Goal: Communication & Community: Answer question/provide support

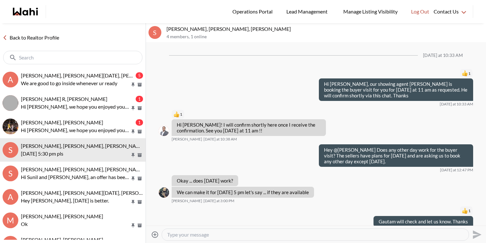
scroll to position [54, 0]
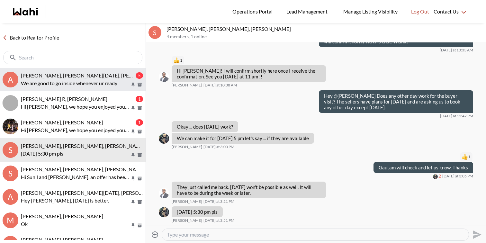
click at [77, 79] on p "We are good to go inside whenever ur ready" at bounding box center [75, 83] width 109 height 8
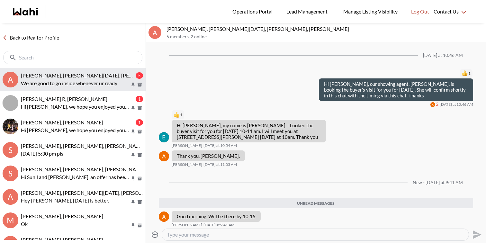
scroll to position [84, 0]
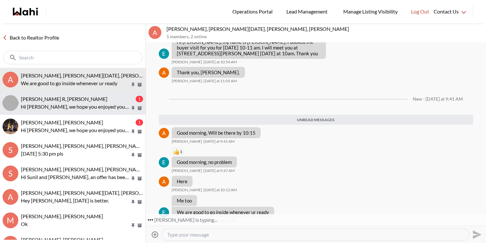
click at [84, 99] on div "cris R, Faraz" at bounding box center [77, 99] width 113 height 6
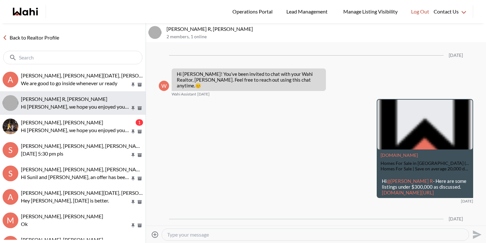
scroll to position [375, 0]
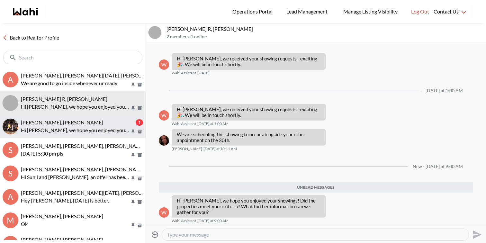
click at [84, 115] on button "aleandro green, Faraz 1 Hi Aleandro, we hope you enjoyed your showings! Did the…" at bounding box center [72, 126] width 145 height 23
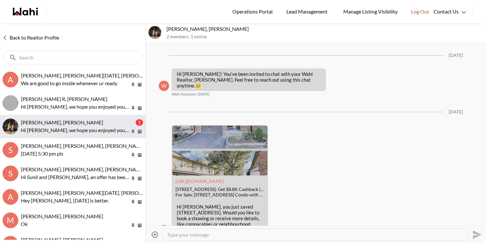
scroll to position [375, 0]
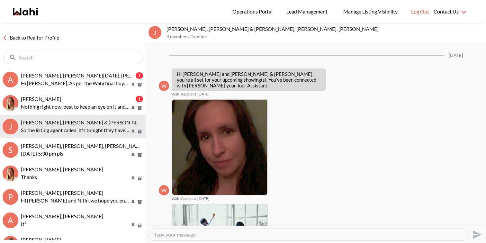
scroll to position [523, 0]
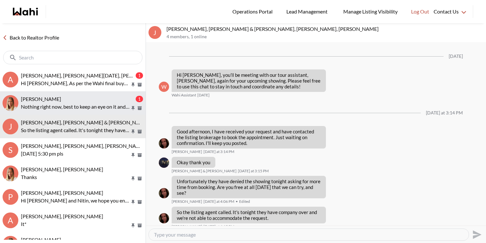
click at [87, 99] on div "Ritu Gill, Michelle" at bounding box center [77, 99] width 113 height 6
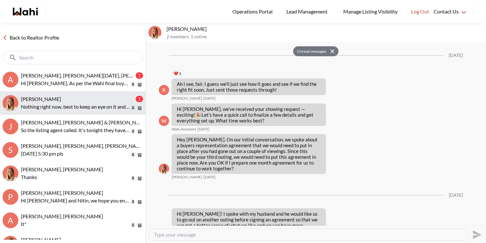
scroll to position [964, 0]
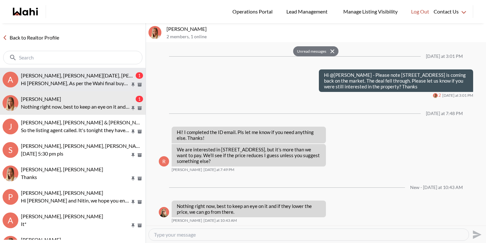
click at [89, 84] on p "Hi [PERSON_NAME], As per the Wahi final buyer walk through checklist, [PERSON_N…" at bounding box center [75, 83] width 109 height 8
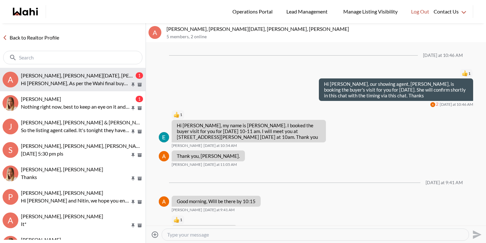
scroll to position [146, 0]
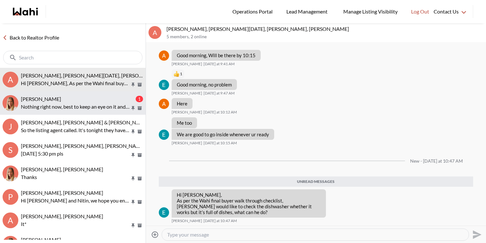
click at [94, 107] on p "Nothing right now, best to keep an eye on it and if they lower the price, we ca…" at bounding box center [75, 107] width 109 height 8
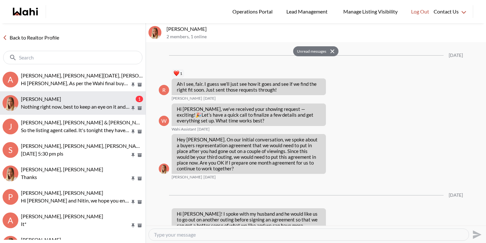
scroll to position [964, 0]
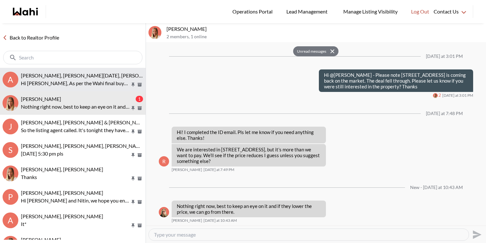
click at [95, 83] on p "Hi Faraz, As per the Wahi final buyer walk through checklist, Anwar would like …" at bounding box center [75, 83] width 109 height 8
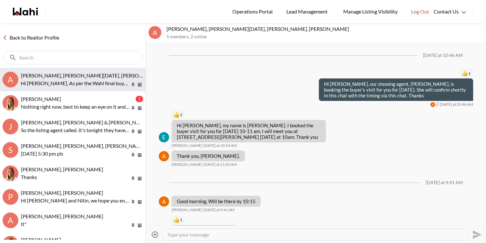
scroll to position [97, 0]
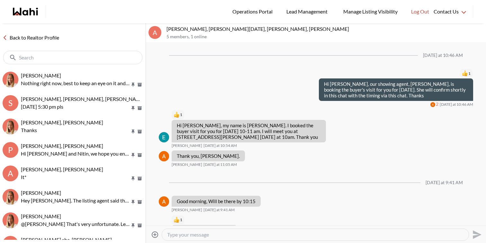
scroll to position [97, 0]
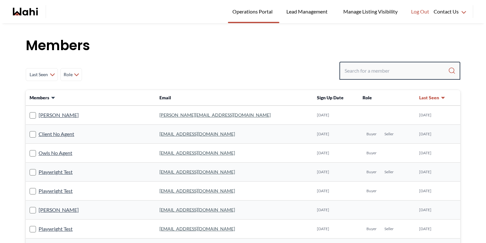
click at [358, 74] on input "Search input" at bounding box center [395, 71] width 103 height 12
type input "tarun"
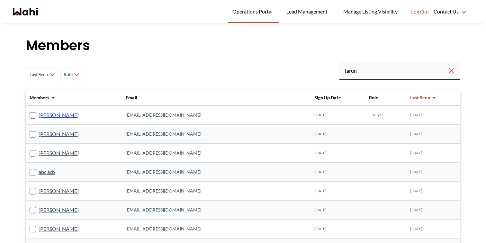
click at [51, 117] on link "[PERSON_NAME]" at bounding box center [59, 115] width 40 height 8
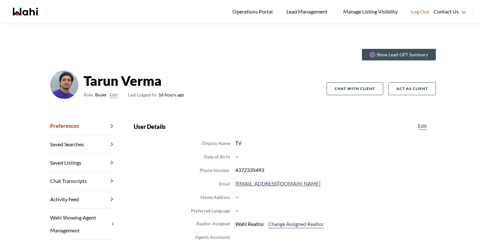
click at [75, 177] on link "Chat Transcripts" at bounding box center [83, 181] width 66 height 18
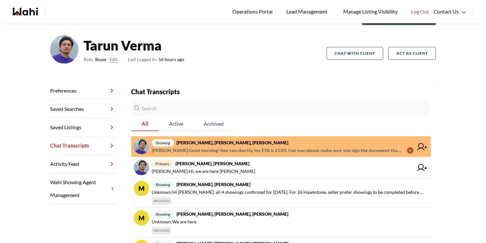
scroll to position [57, 0]
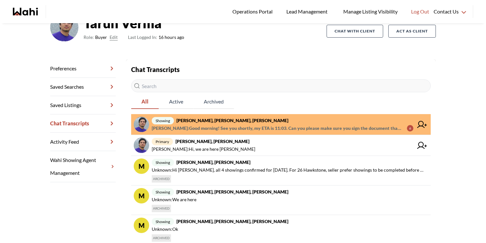
click at [290, 118] on span "showing [PERSON_NAME], [PERSON_NAME], [PERSON_NAME]" at bounding box center [282, 121] width 261 height 8
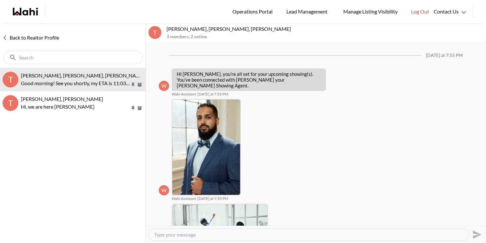
scroll to position [190, 0]
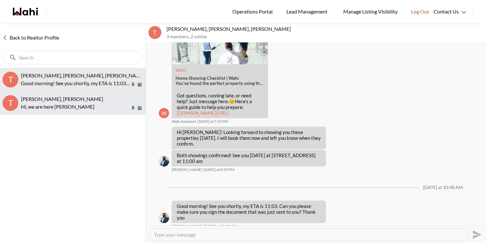
click at [96, 111] on button "T [PERSON_NAME], [PERSON_NAME] Hi, we are here [PERSON_NAME]" at bounding box center [72, 102] width 145 height 23
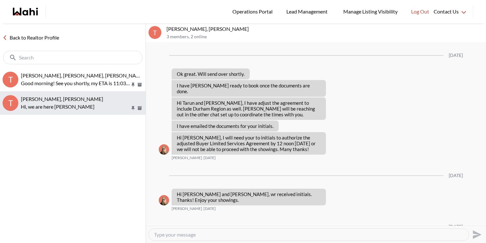
scroll to position [668, 0]
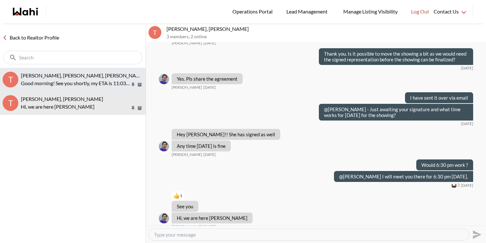
click at [72, 87] on button "T [PERSON_NAME], [PERSON_NAME], [PERSON_NAME] Good morning! See you shortly, my…" at bounding box center [72, 79] width 145 height 23
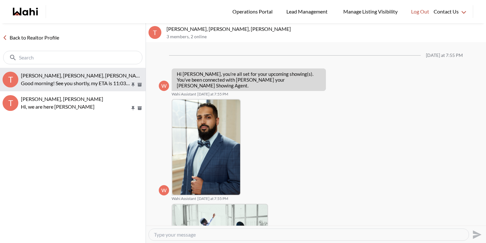
scroll to position [190, 0]
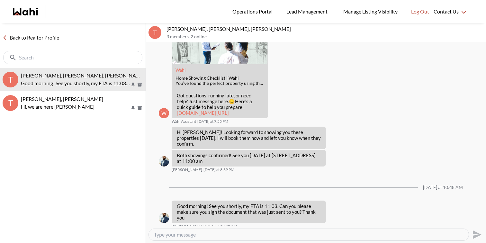
click at [47, 39] on link "Back to Realtor Profile" at bounding box center [31, 37] width 62 height 8
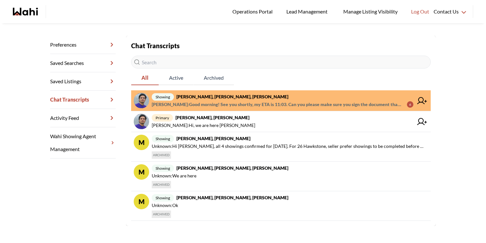
scroll to position [85, 0]
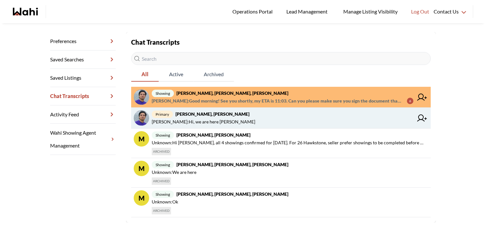
click at [227, 120] on span "[PERSON_NAME] : Hi, we are here [PERSON_NAME]" at bounding box center [282, 122] width 261 height 8
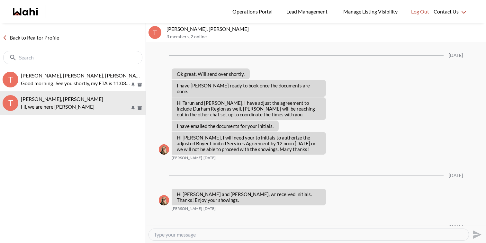
scroll to position [668, 0]
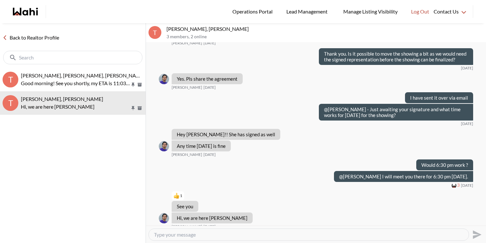
click at [215, 234] on textarea "Type your message" at bounding box center [308, 234] width 309 height 6
paste textarea "We will be sending a CoRep Document that you will need to sign prior to your ou…"
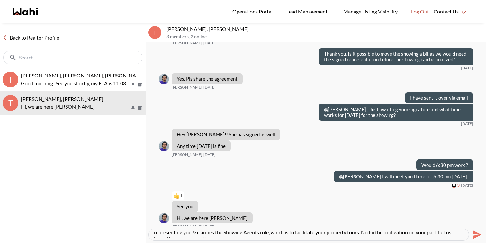
scroll to position [0, 0]
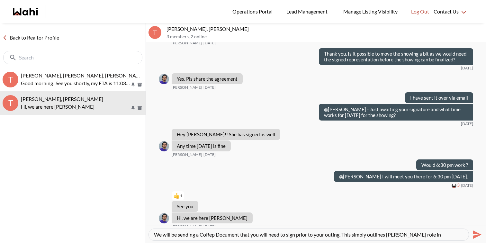
drag, startPoint x: 196, startPoint y: 235, endPoint x: 131, endPoint y: 230, distance: 65.1
click at [131, 230] on div "Back to Realtor Profile T [PERSON_NAME], [PERSON_NAME], [PERSON_NAME] Good morn…" at bounding box center [243, 133] width 486 height 220
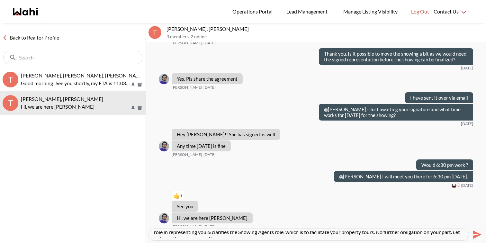
scroll to position [13, 0]
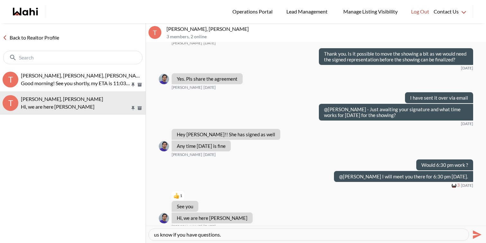
type textarea "Hi [PERSON_NAME], just sent you a CoRep Document that you will need to sign pri…"
click at [473, 234] on icon "Send" at bounding box center [476, 234] width 10 height 10
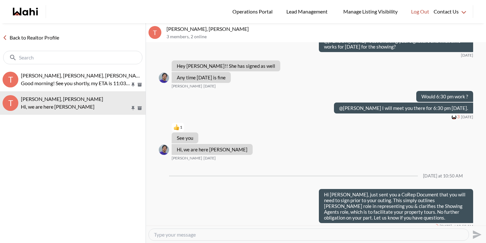
scroll to position [0, 0]
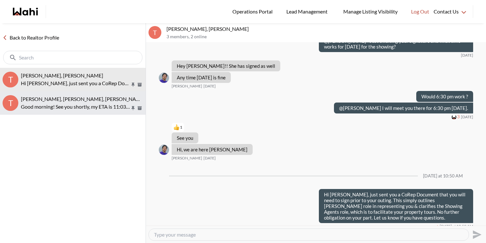
click at [87, 100] on div "[PERSON_NAME], [PERSON_NAME], [PERSON_NAME]" at bounding box center [82, 99] width 122 height 6
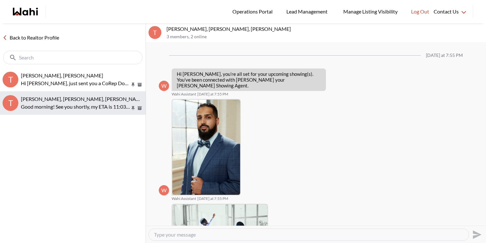
scroll to position [190, 0]
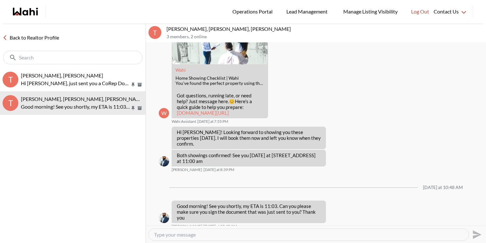
click at [15, 35] on link "Back to Realtor Profile" at bounding box center [31, 37] width 62 height 8
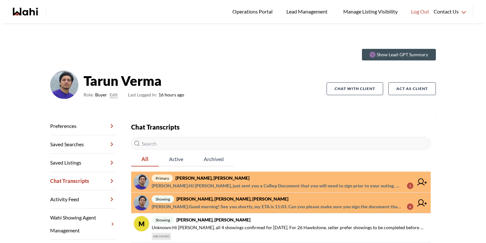
click at [214, 202] on span "showing [PERSON_NAME], [PERSON_NAME], [PERSON_NAME]" at bounding box center [282, 199] width 261 height 8
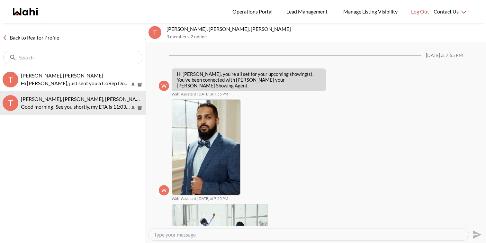
scroll to position [190, 0]
